Goal: Task Accomplishment & Management: Use online tool/utility

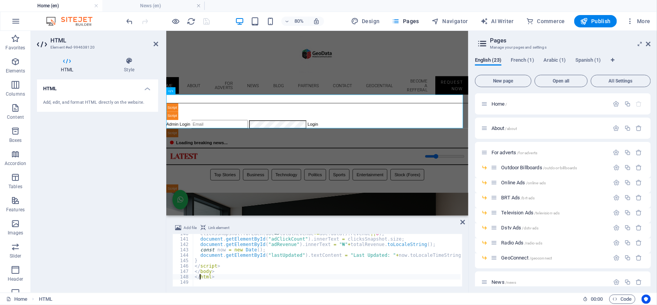
click at [200, 275] on div "clicksSnapshot . forEach ( doc => totalRevenue += doc . data ( ) . revenue || 0…" at bounding box center [377, 262] width 369 height 62
type textarea "</html>"
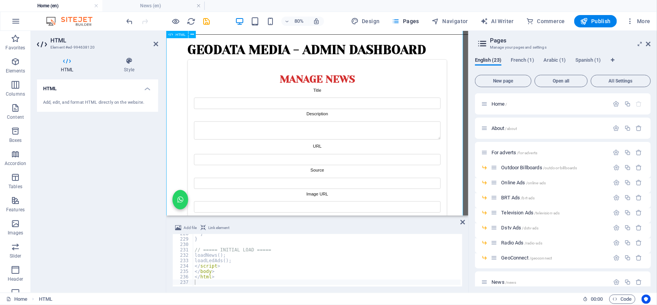
scroll to position [85, 0]
click at [128, 20] on icon "undo" at bounding box center [130, 21] width 9 height 9
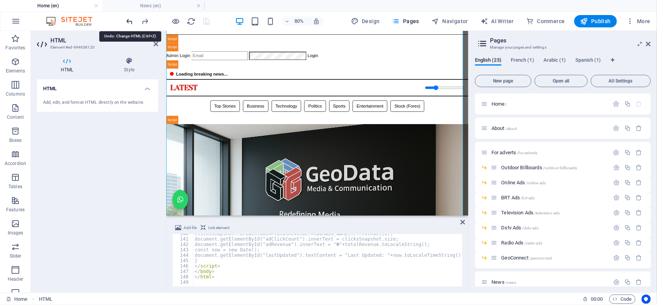
scroll to position [752, 0]
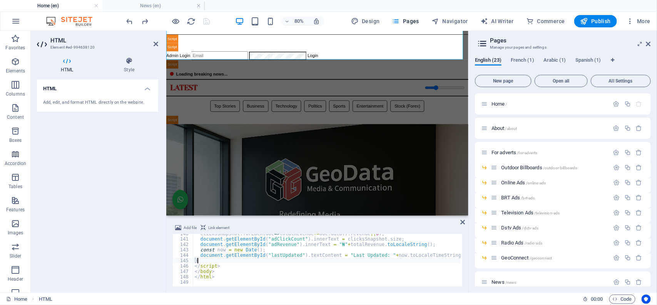
click at [247, 261] on div "clicksSnapshot . forEach ( doc => totalRevenue += doc . data ( ) . revenue || 0…" at bounding box center [377, 262] width 369 height 62
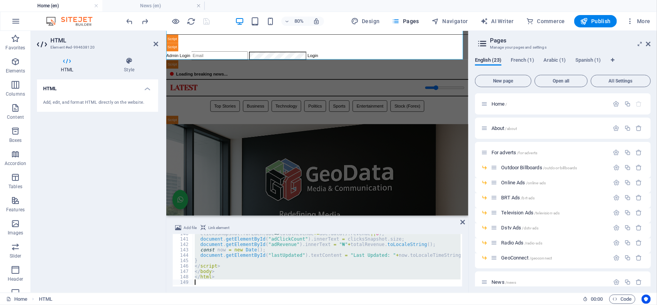
click at [240, 263] on div "clicksSnapshot . forEach ( doc => totalRevenue += doc . data ( ) . revenue || 0…" at bounding box center [327, 260] width 268 height 52
click at [235, 258] on div "clicksSnapshot . forEach ( doc => totalRevenue += doc . data ( ) . revenue || 0…" at bounding box center [327, 260] width 268 height 52
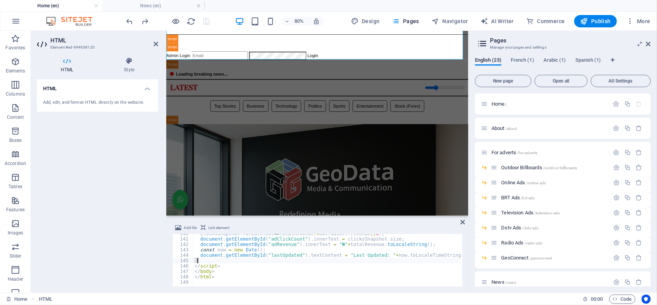
type textarea "</html>"
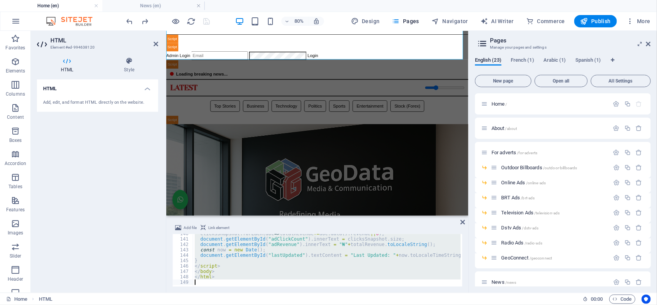
paste textarea
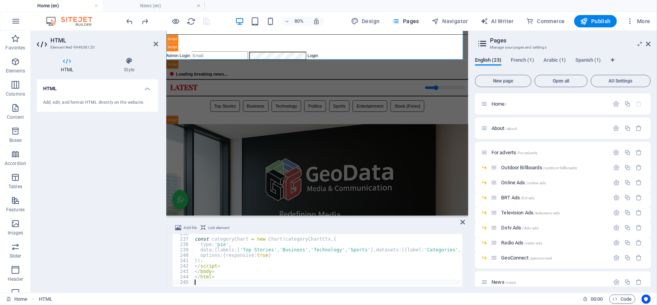
click at [180, 249] on div "239" at bounding box center [183, 249] width 21 height 5
type textarea "data:{labels:['Top Stories','Business','Technology','Sports'],datasets:[{label:…"
click at [441, 45] on div "Geodata Media - Admin Dashboard Admin Login Login 📊 Admin Dashboard Logout Book…" at bounding box center [355, 56] width 378 height 42
click at [205, 23] on icon "save" at bounding box center [207, 21] width 9 height 9
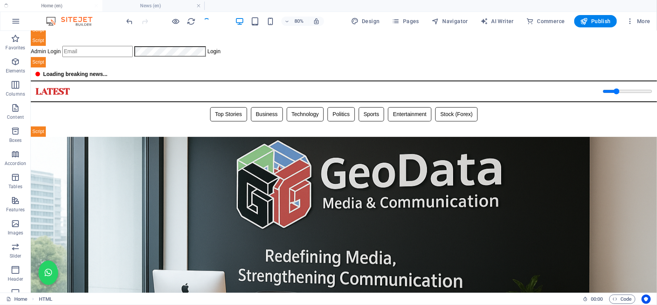
scroll to position [52, 0]
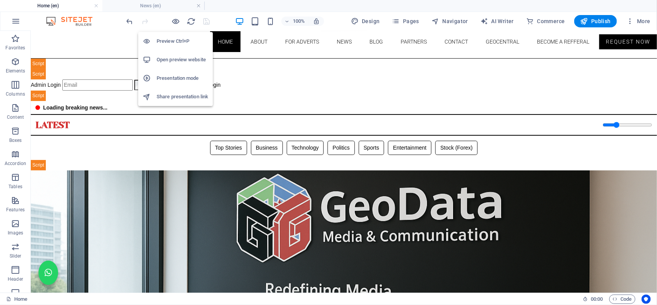
click at [176, 58] on h6 "Open preview website" at bounding box center [183, 59] width 52 height 9
